Goal: Check status: Check status

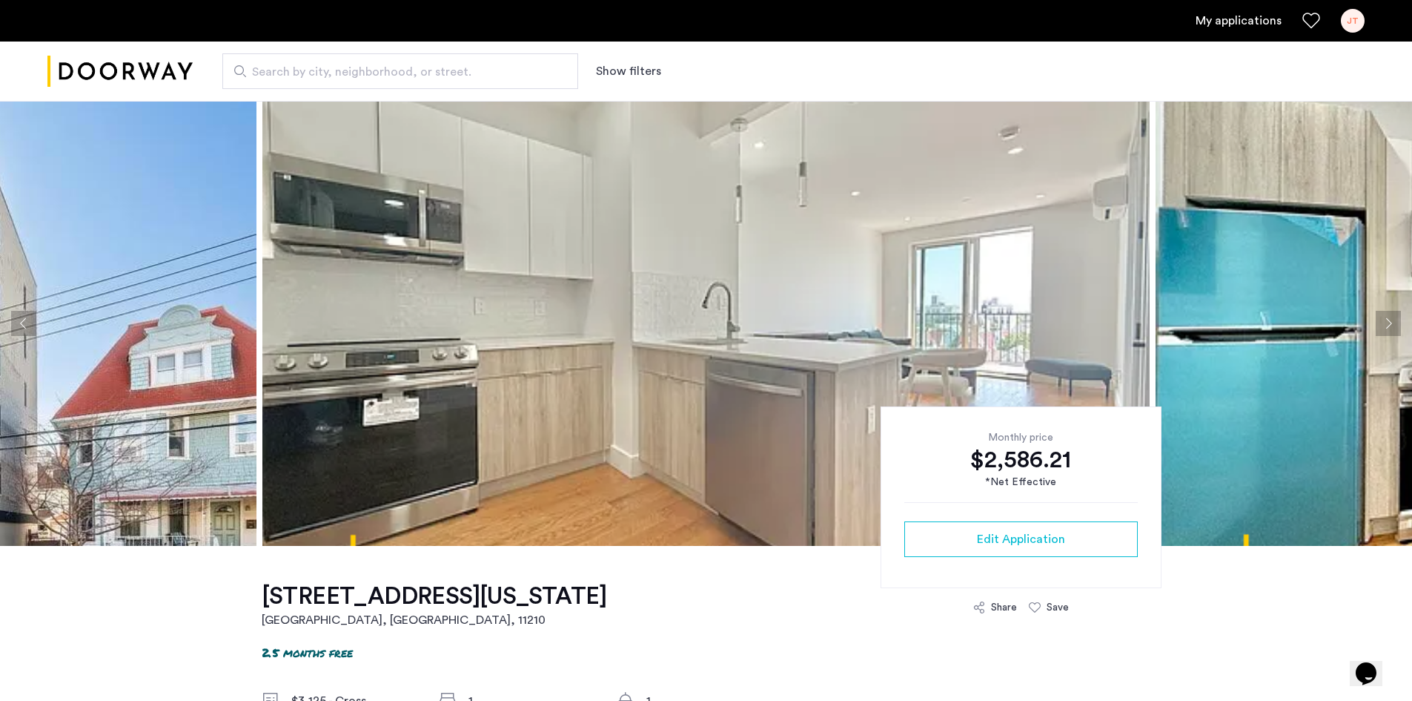
click at [1395, 317] on button "Next apartment" at bounding box center [1388, 323] width 25 height 25
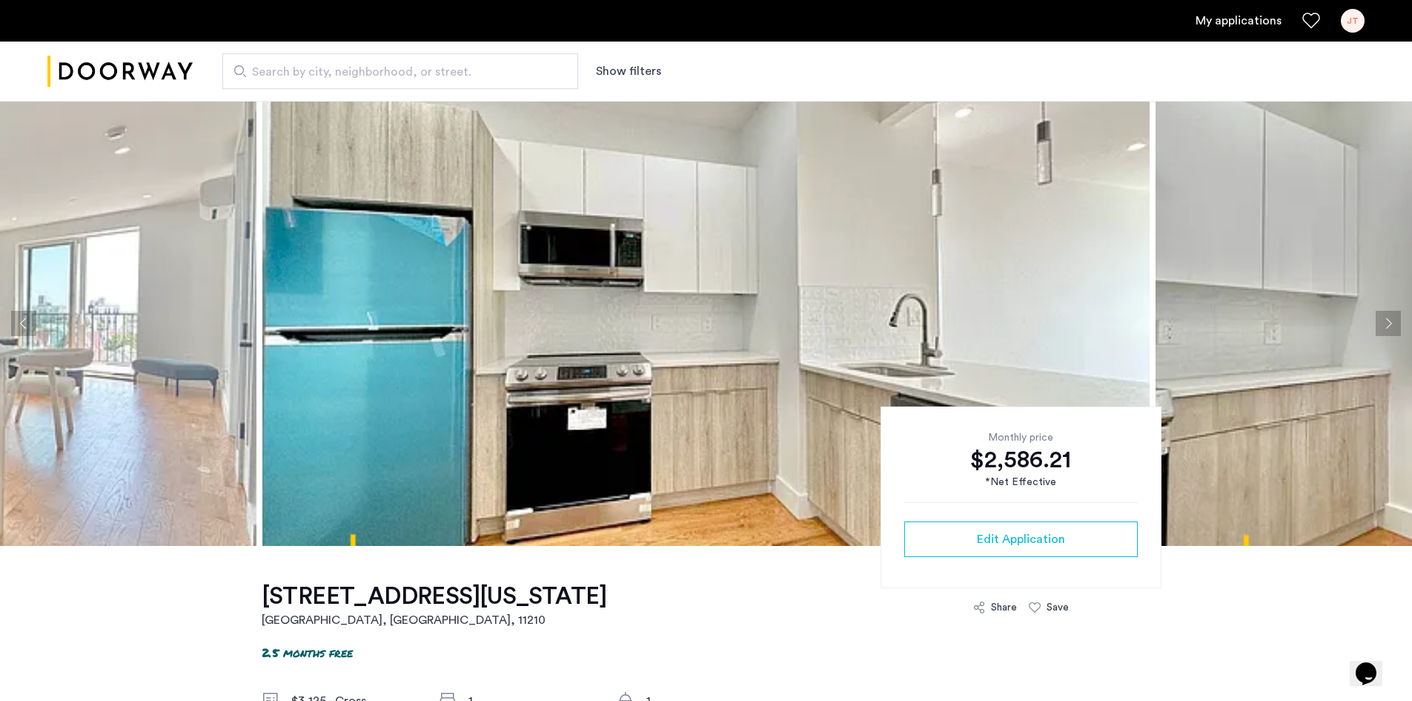
click at [1395, 317] on button "Next apartment" at bounding box center [1388, 323] width 25 height 25
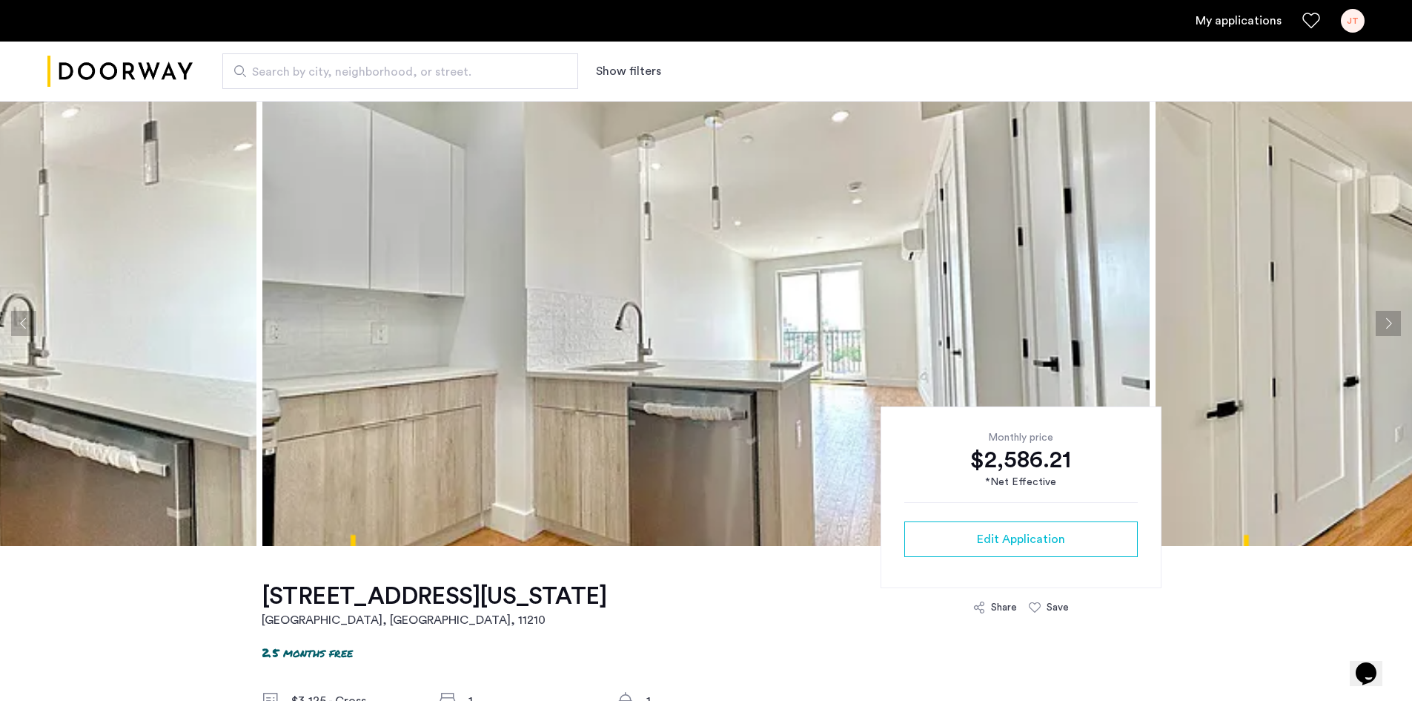
click at [1395, 317] on button "Next apartment" at bounding box center [1388, 323] width 25 height 25
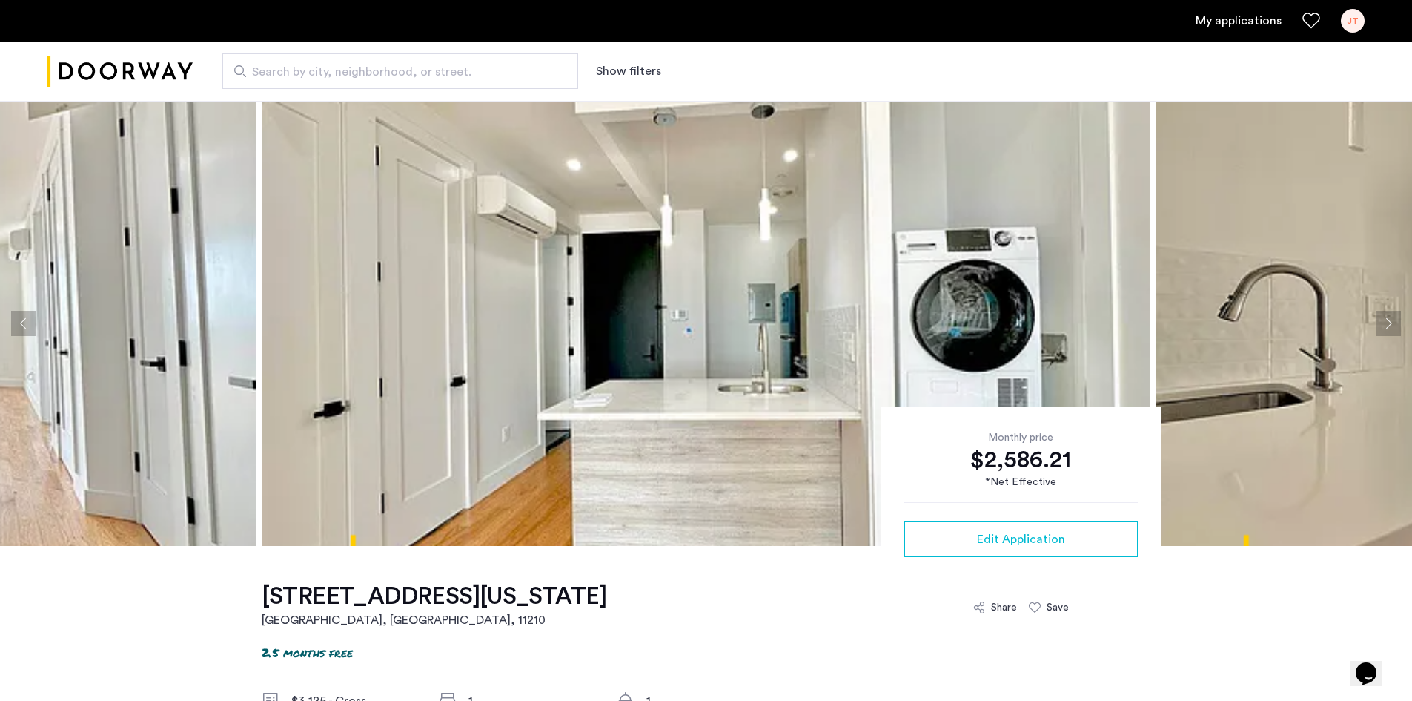
click at [1395, 317] on button "Next apartment" at bounding box center [1388, 323] width 25 height 25
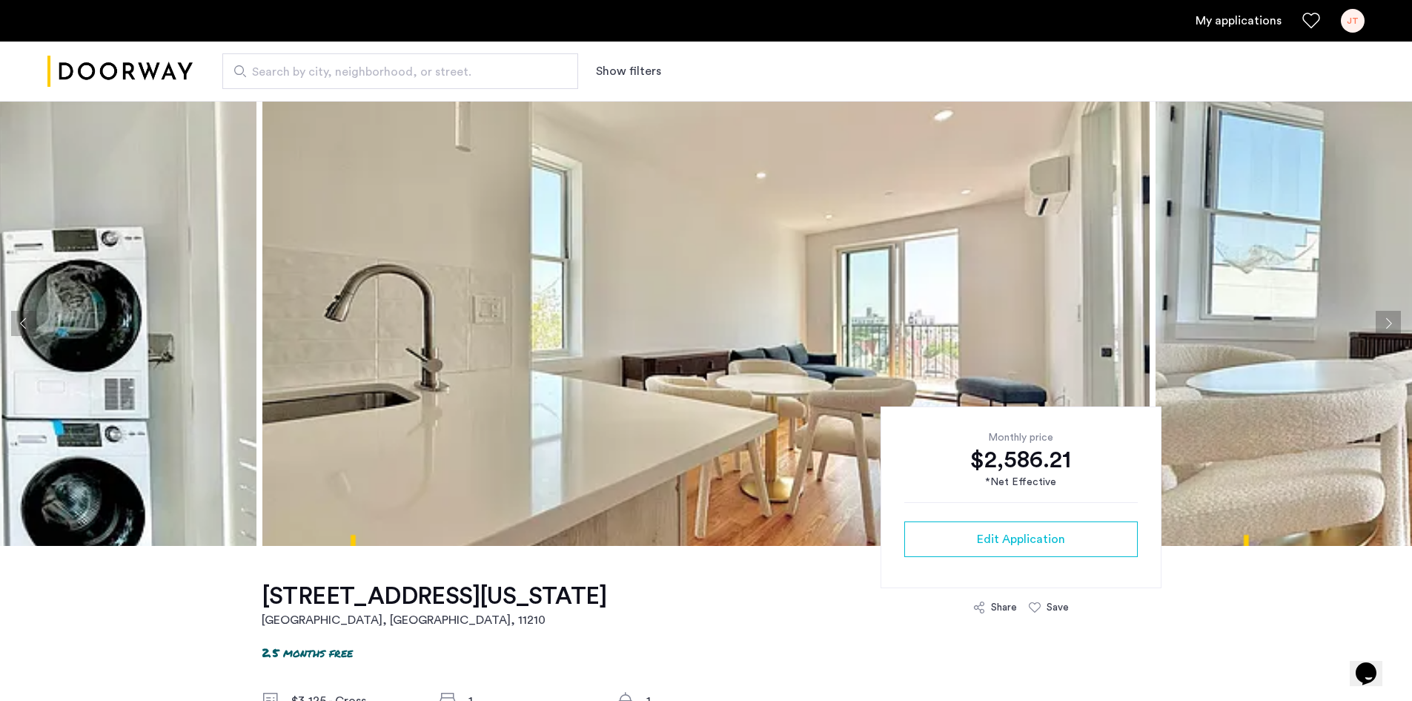
click at [1220, 22] on link "My applications" at bounding box center [1239, 21] width 86 height 18
